Goal: Book appointment/travel/reservation

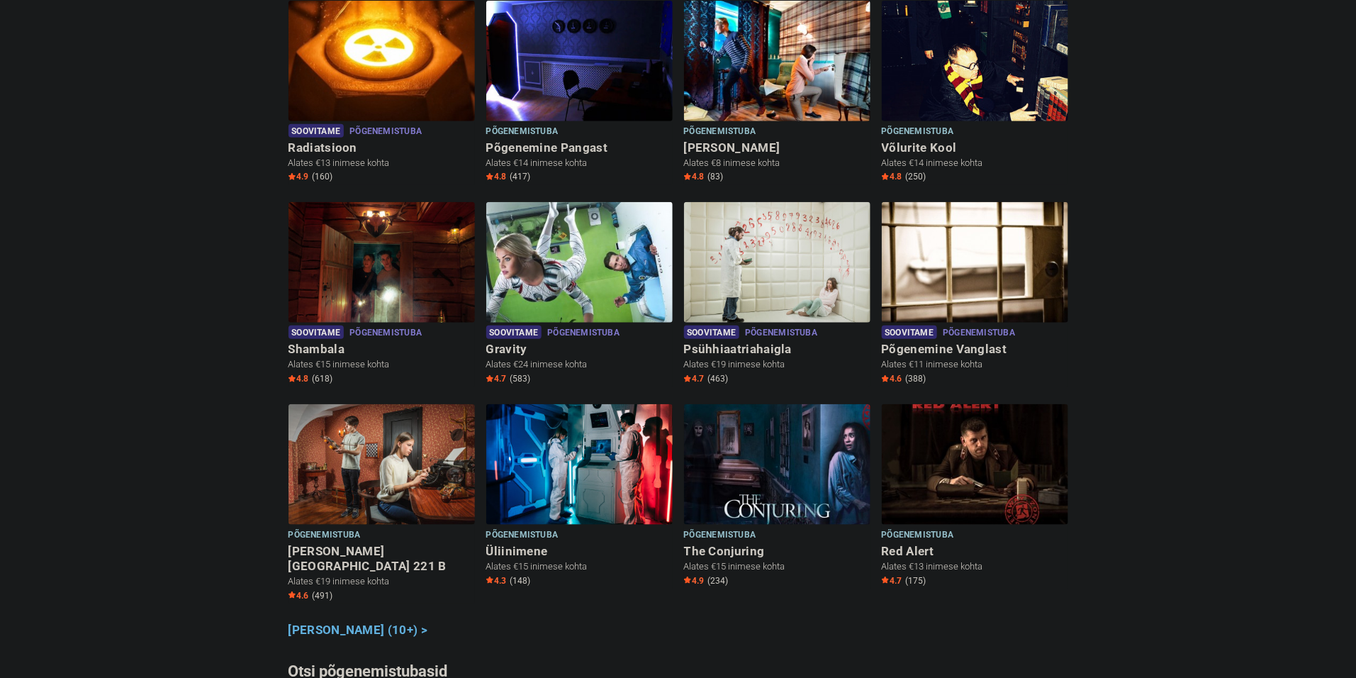
scroll to position [479, 0]
click at [1000, 262] on img at bounding box center [975, 261] width 186 height 121
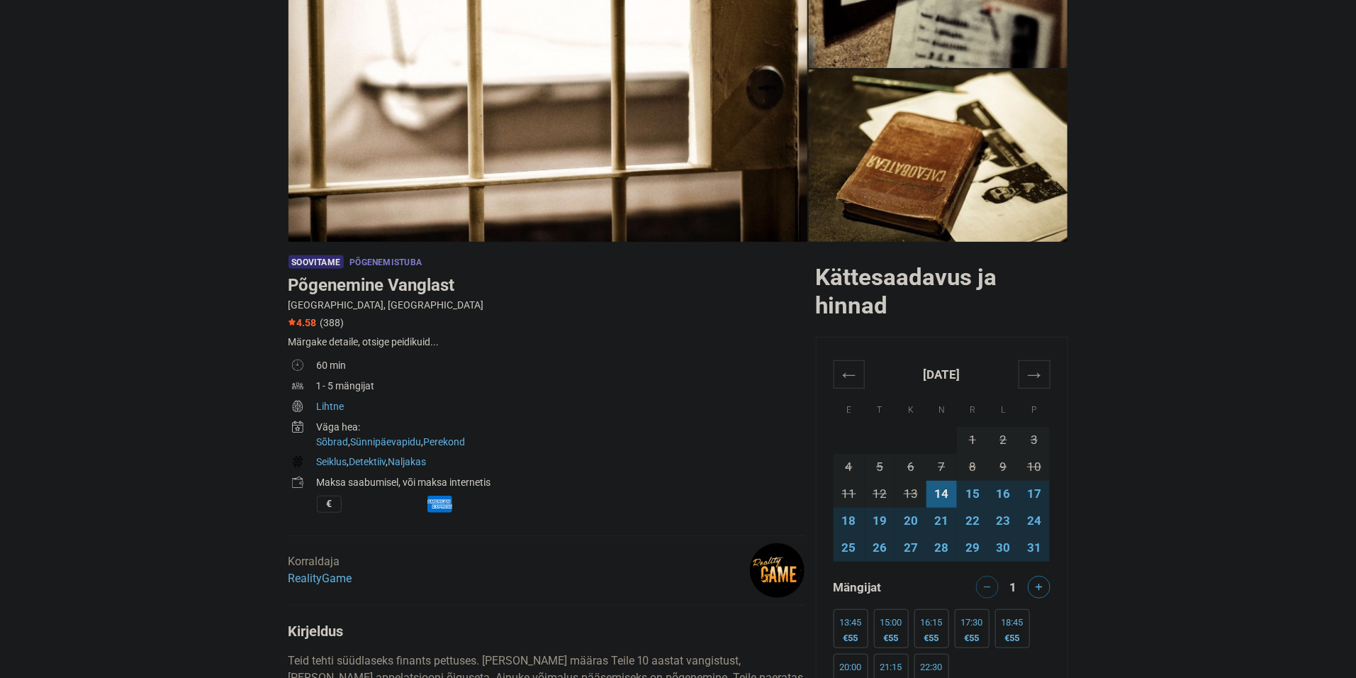
scroll to position [426, 0]
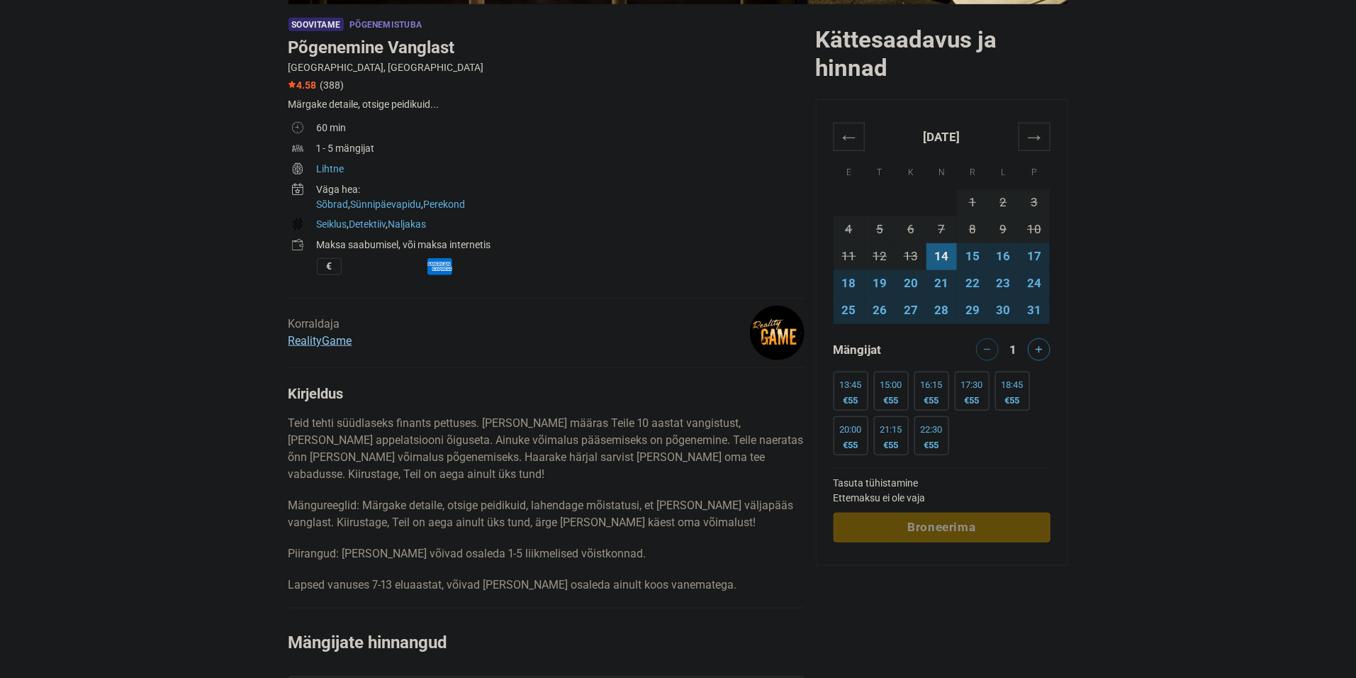
click at [339, 338] on link "RealityGame" at bounding box center [321, 340] width 64 height 13
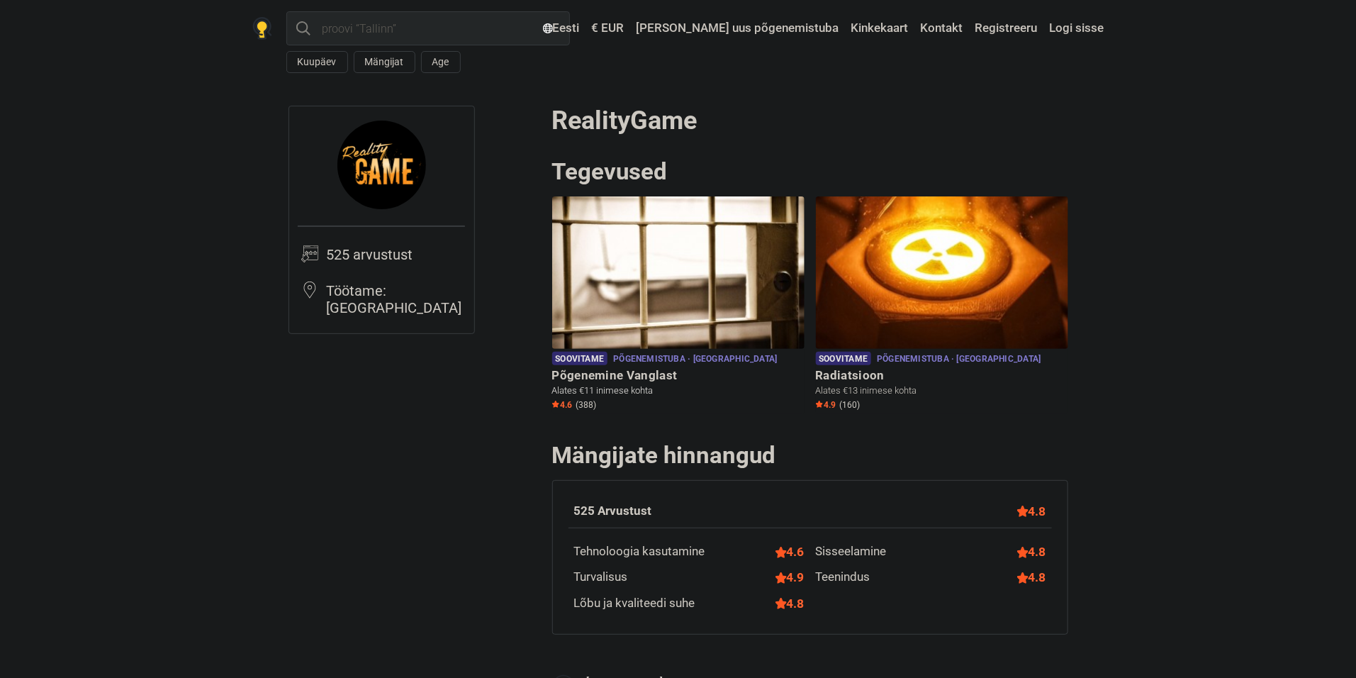
click at [671, 373] on h6 "Põgenemine Vanglast" at bounding box center [678, 375] width 252 height 15
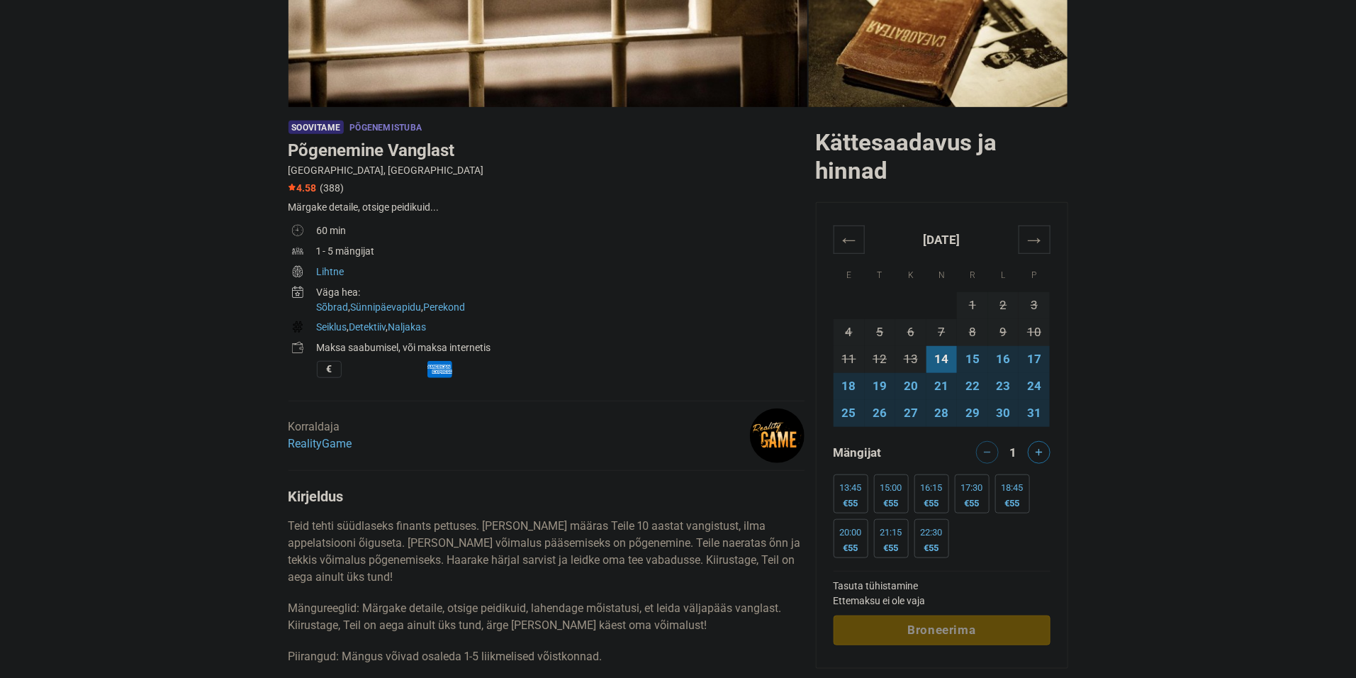
scroll to position [320, 0]
